Goal: Task Accomplishment & Management: Use online tool/utility

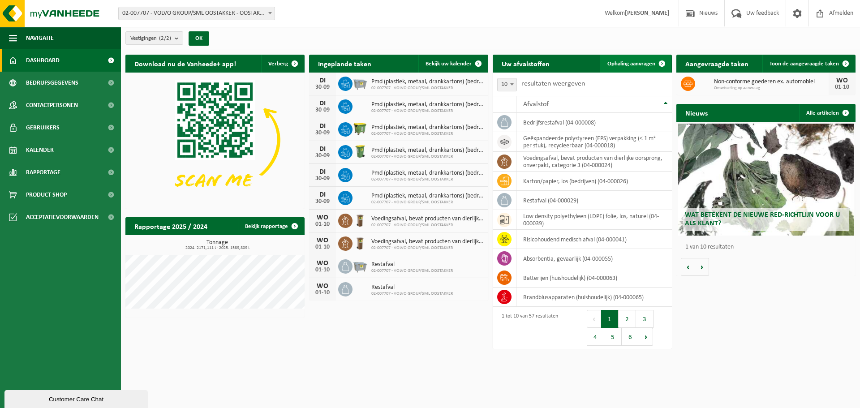
click at [619, 65] on span "Ophaling aanvragen" at bounding box center [632, 64] width 48 height 6
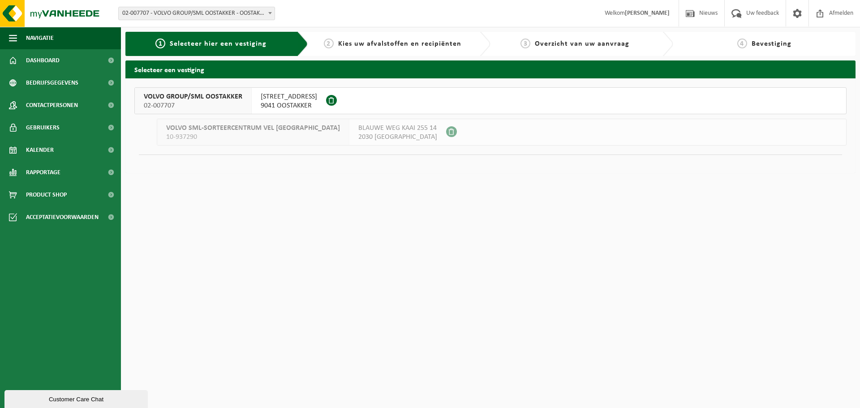
click at [264, 104] on span "9041 OOSTAKKER" at bounding box center [289, 105] width 56 height 9
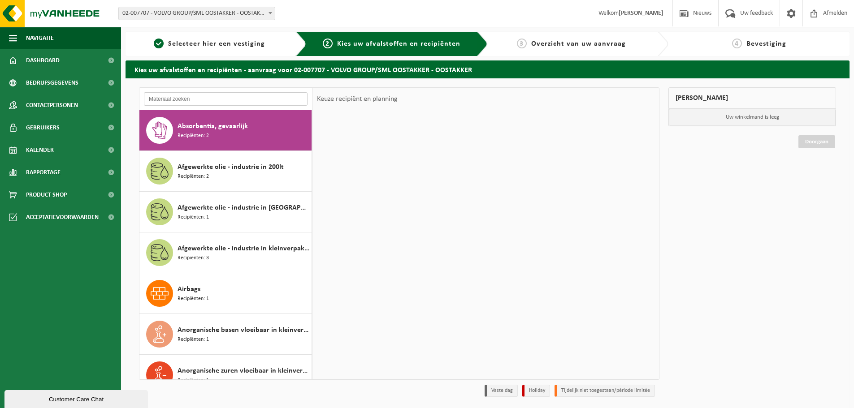
click at [201, 99] on input "text" at bounding box center [226, 98] width 164 height 13
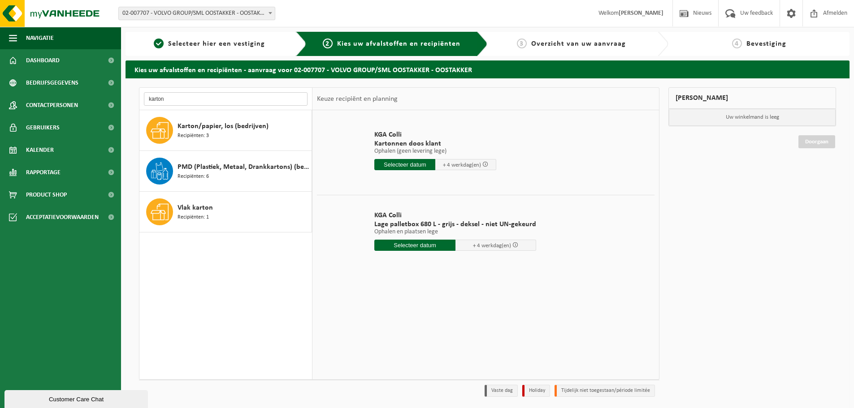
type input "karton"
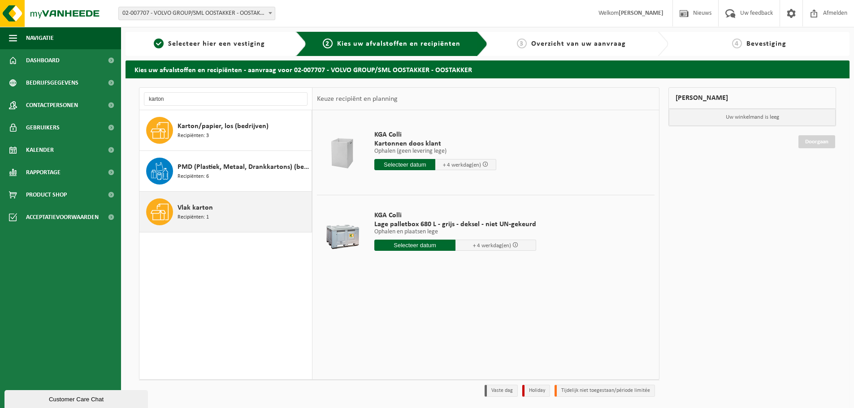
click at [197, 217] on span "Recipiënten: 1" at bounding box center [192, 217] width 31 height 9
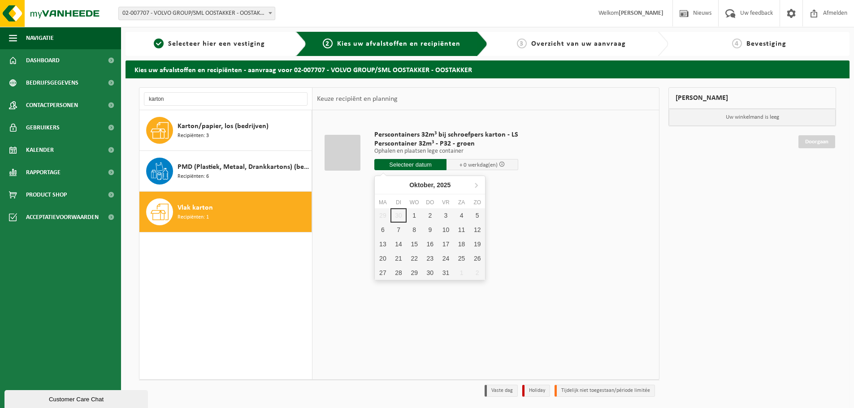
click at [416, 164] on input "text" at bounding box center [410, 164] width 72 height 11
click at [416, 214] on div "1" at bounding box center [414, 215] width 16 height 14
type input "Van 2025-10-01"
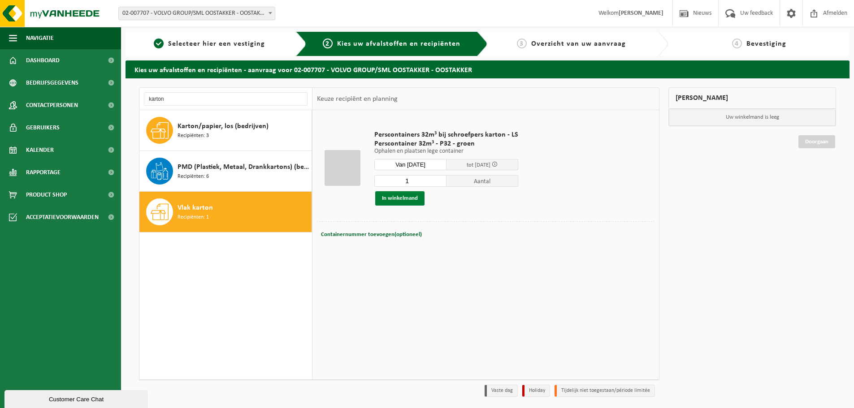
click at [397, 201] on button "In winkelmand" at bounding box center [399, 198] width 49 height 14
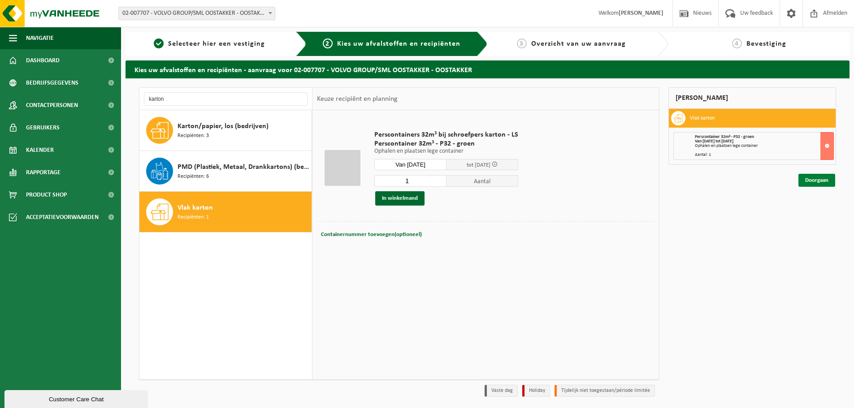
click at [811, 182] on link "Doorgaan" at bounding box center [816, 180] width 37 height 13
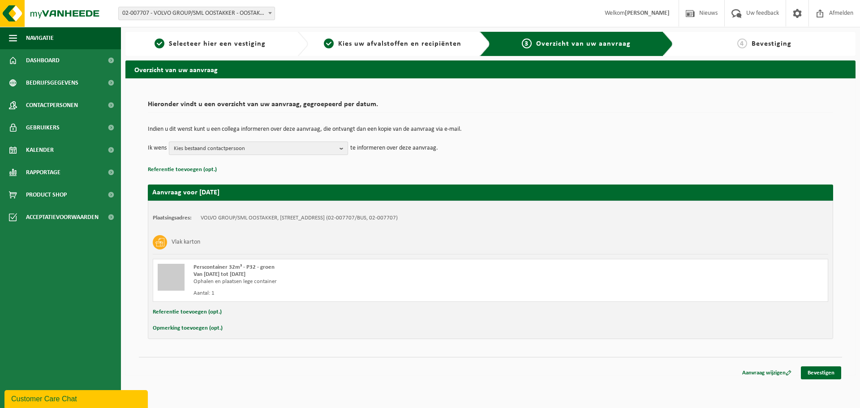
click at [311, 146] on span "Kies bestaand contactpersoon" at bounding box center [255, 148] width 162 height 13
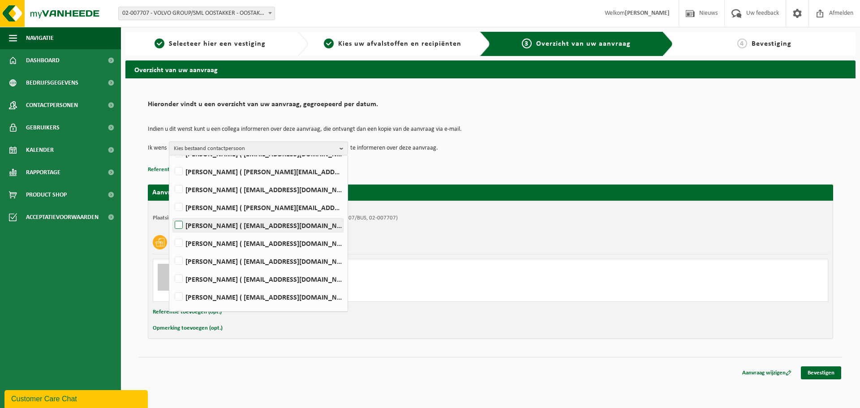
scroll to position [258, 0]
click at [220, 195] on label "[PERSON_NAME] ( [EMAIL_ADDRESS][DOMAIN_NAME] )" at bounding box center [258, 190] width 170 height 13
click at [172, 180] on input "[PERSON_NAME] ( [EMAIL_ADDRESS][DOMAIN_NAME] )" at bounding box center [171, 179] width 0 height 0
checkbox input "true"
click at [695, 369] on div "Hieronder vindt u een overzicht van uw aanvraag, gegroepeerd per datum. Indien …" at bounding box center [490, 226] width 730 height 297
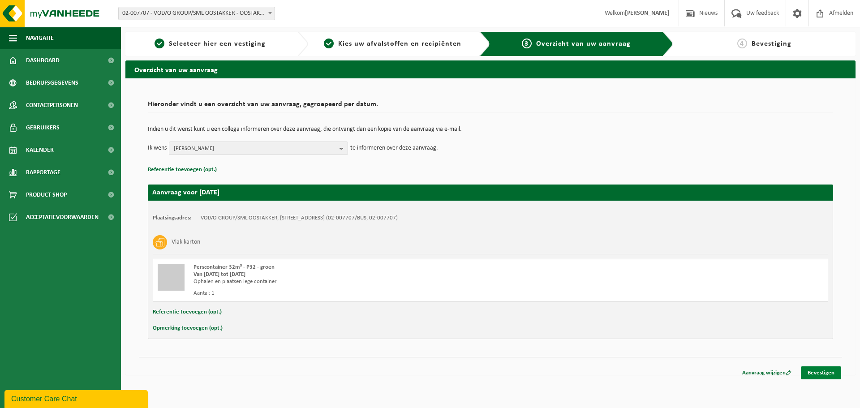
click at [828, 371] on link "Bevestigen" at bounding box center [821, 373] width 40 height 13
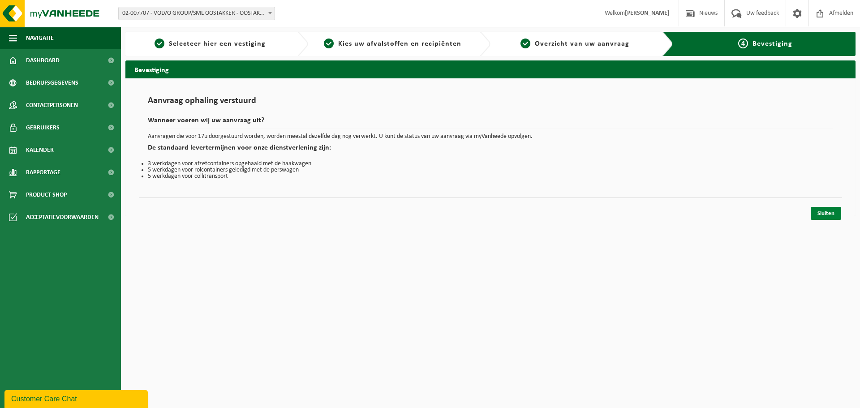
click at [828, 212] on link "Sluiten" at bounding box center [826, 213] width 30 height 13
